Goal: Task Accomplishment & Management: Use online tool/utility

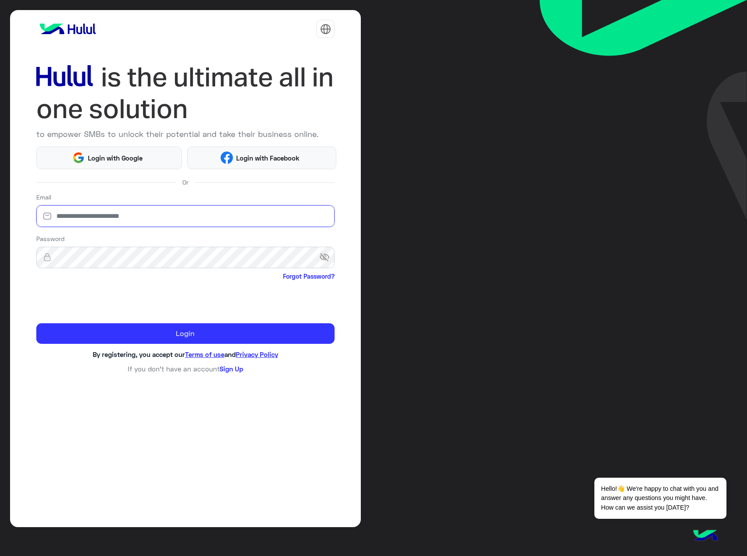
type input "**********"
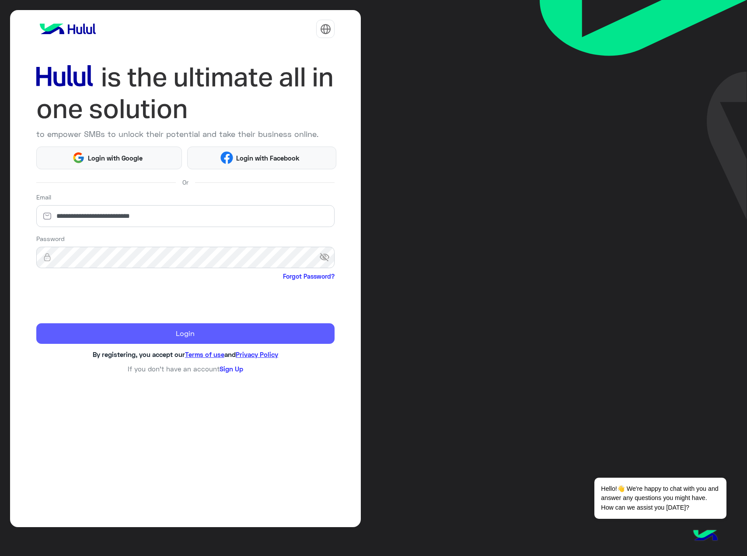
click at [170, 337] on button "Login" at bounding box center [185, 333] width 299 height 21
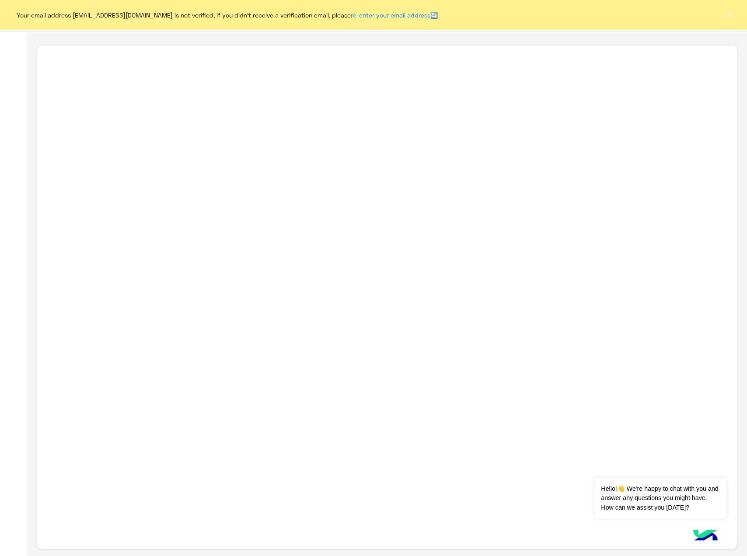
click at [730, 15] on button "×" at bounding box center [729, 15] width 9 height 9
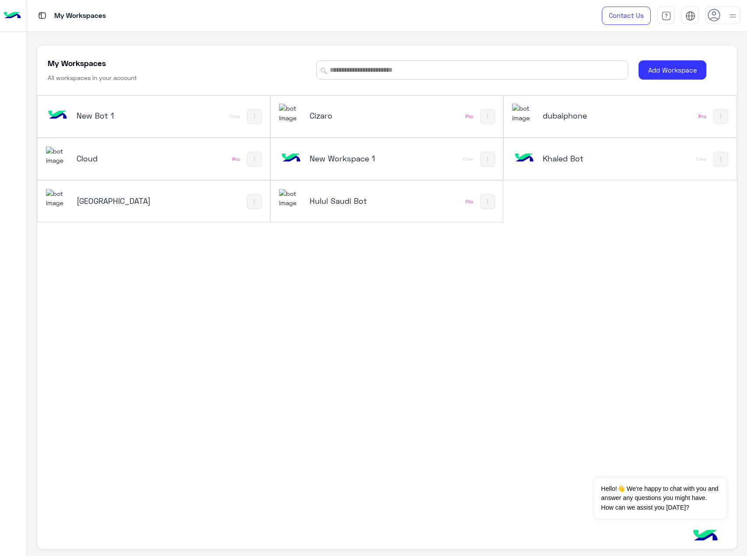
click at [562, 115] on h5 "dubaiphone" at bounding box center [582, 115] width 78 height 11
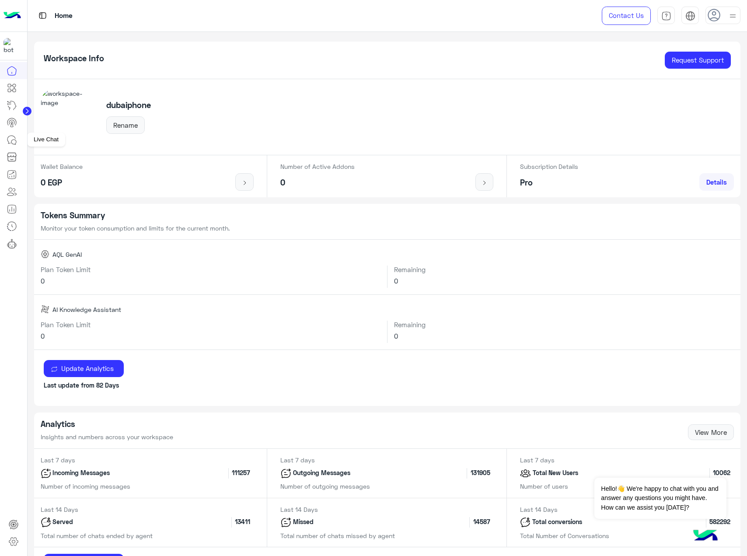
click at [11, 137] on icon at bounding box center [12, 140] width 11 height 11
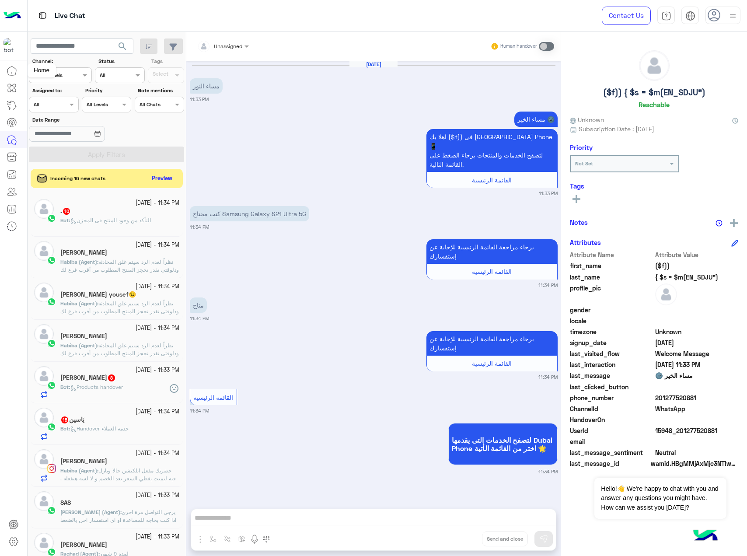
click at [10, 73] on icon at bounding box center [12, 71] width 11 height 11
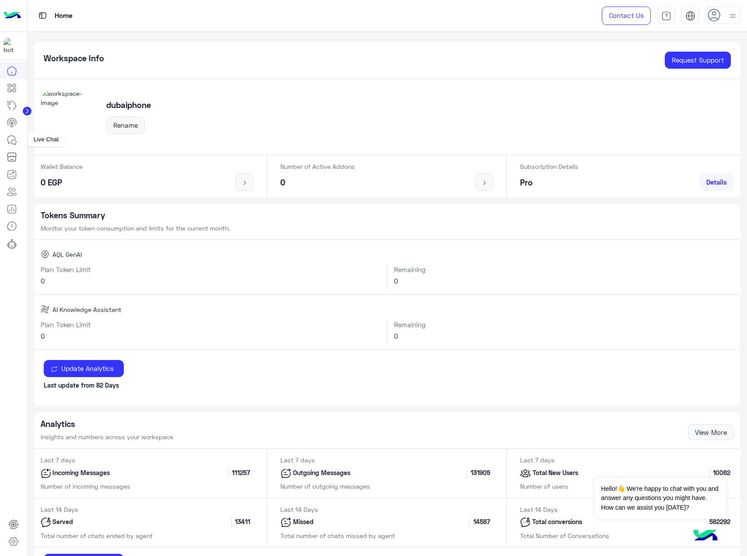
click at [9, 138] on icon at bounding box center [12, 140] width 11 height 11
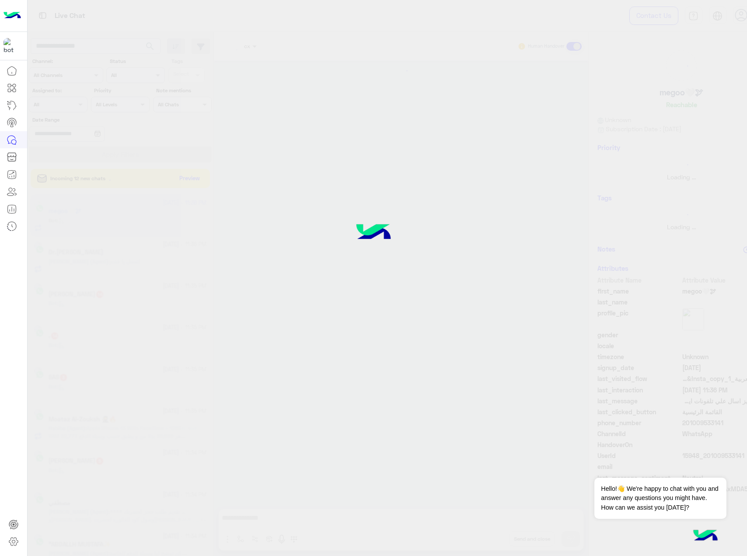
scroll to position [254, 0]
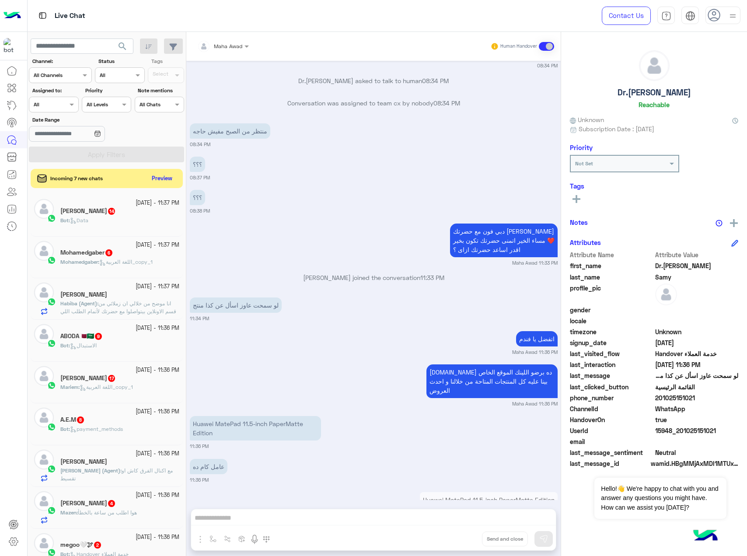
scroll to position [1298, 0]
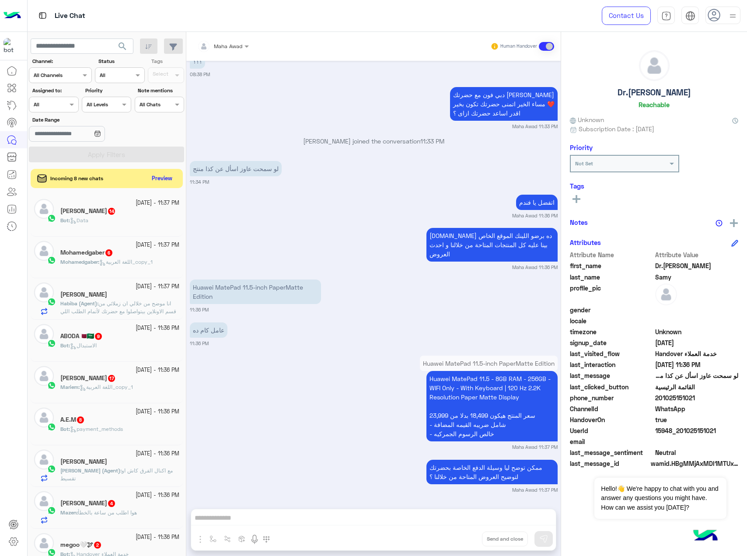
click at [8, 17] on img at bounding box center [13, 16] width 18 height 18
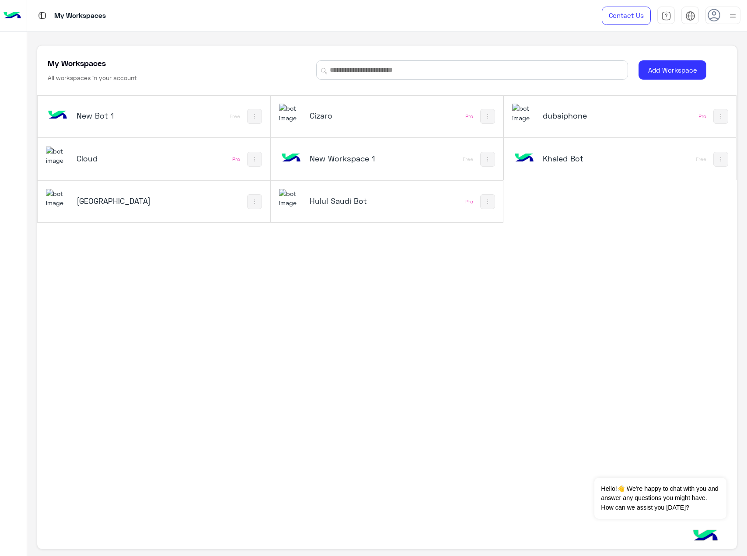
click at [554, 119] on h5 "dubaiphone" at bounding box center [582, 115] width 78 height 11
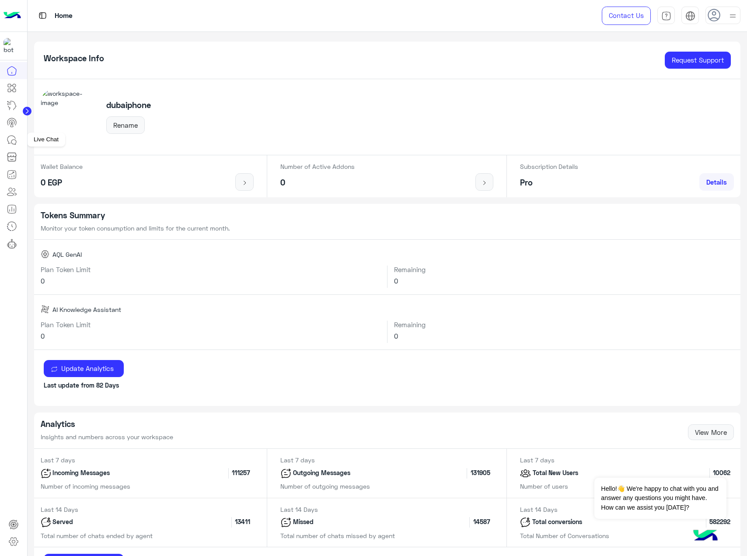
click at [11, 139] on icon at bounding box center [12, 140] width 11 height 11
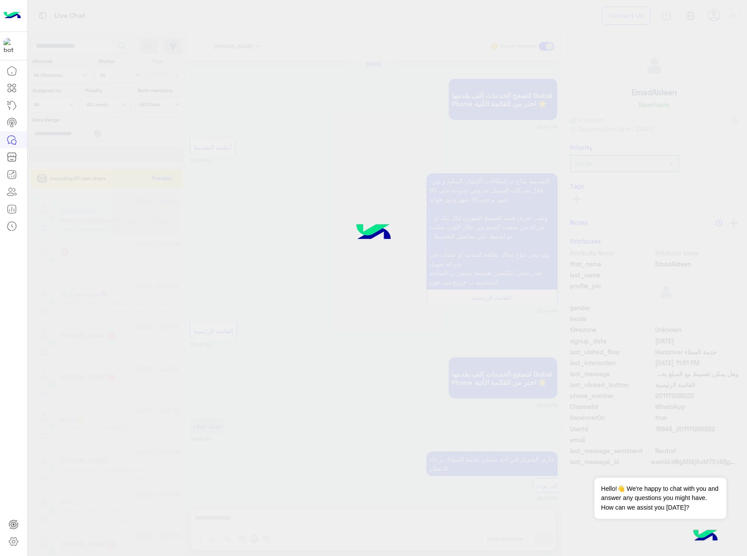
scroll to position [1256, 0]
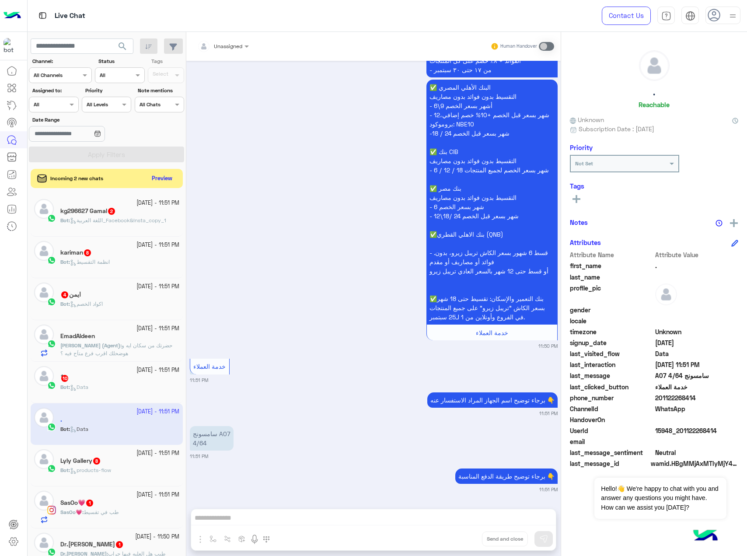
scroll to position [1740, 0]
